Goal: Task Accomplishment & Management: Use online tool/utility

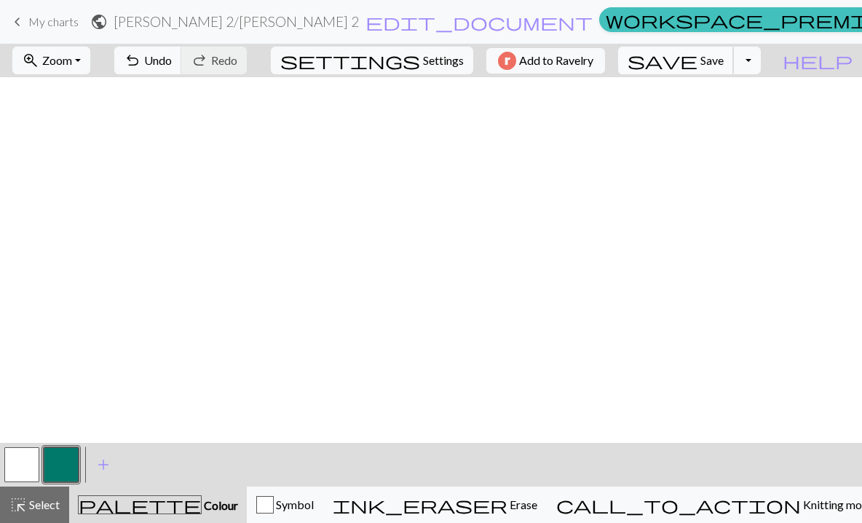
scroll to position [814, 2]
click at [698, 65] on span "save" at bounding box center [663, 60] width 70 height 20
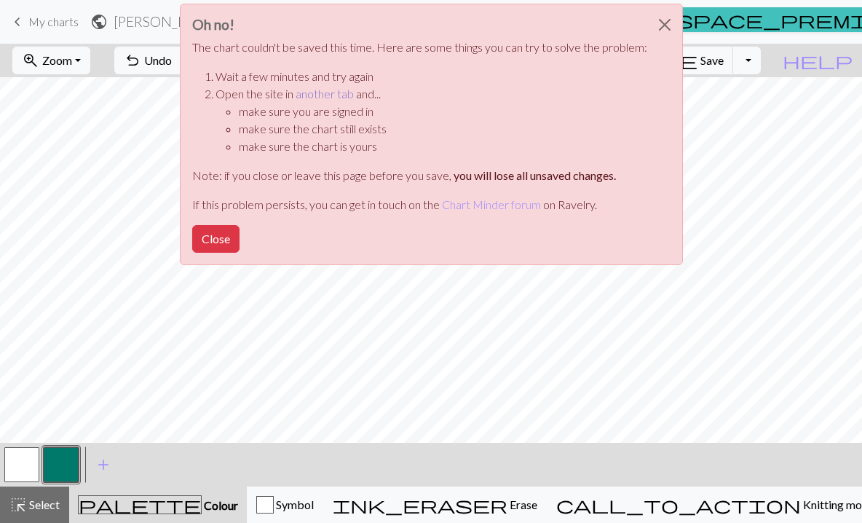
click at [336, 99] on link "another tab" at bounding box center [325, 94] width 58 height 14
click at [221, 234] on button "Close" at bounding box center [215, 239] width 47 height 28
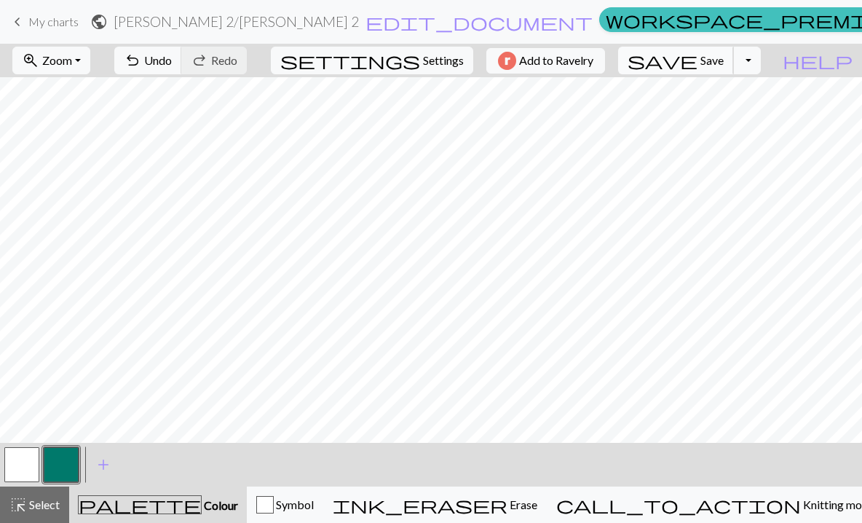
click at [724, 62] on span "Save" at bounding box center [712, 60] width 23 height 14
click at [698, 60] on span "save" at bounding box center [663, 60] width 70 height 20
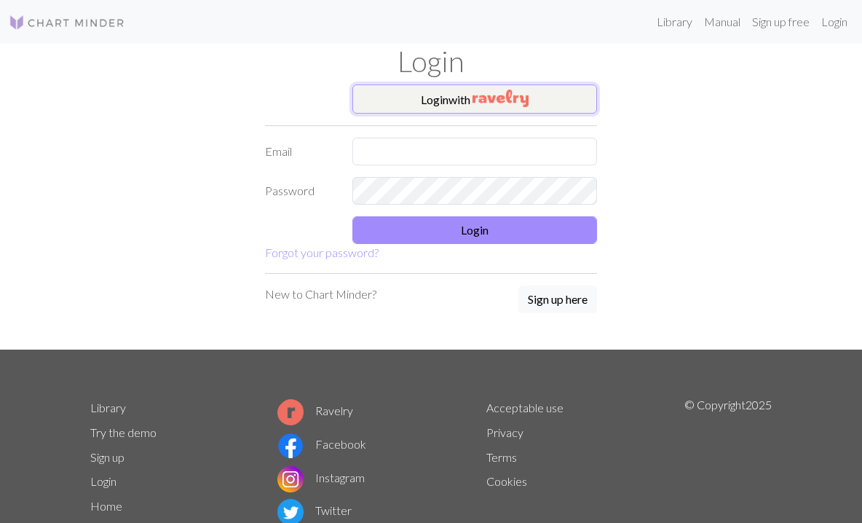
click at [468, 100] on button "Login with" at bounding box center [475, 98] width 245 height 29
